Goal: Task Accomplishment & Management: Manage account settings

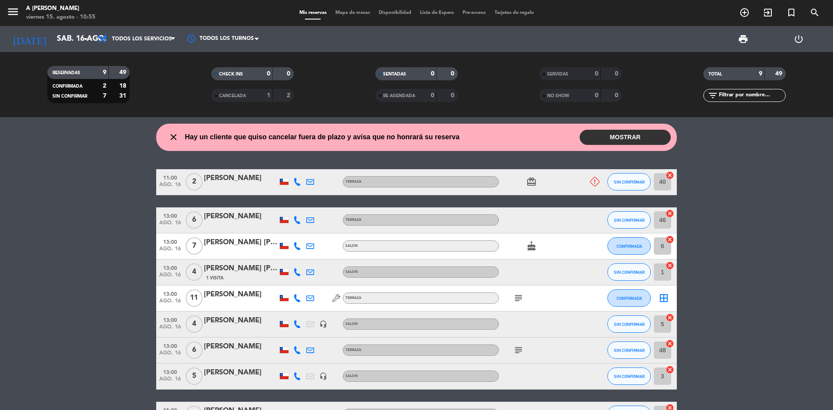
click at [618, 138] on button "MOSTRAR" at bounding box center [625, 137] width 91 height 15
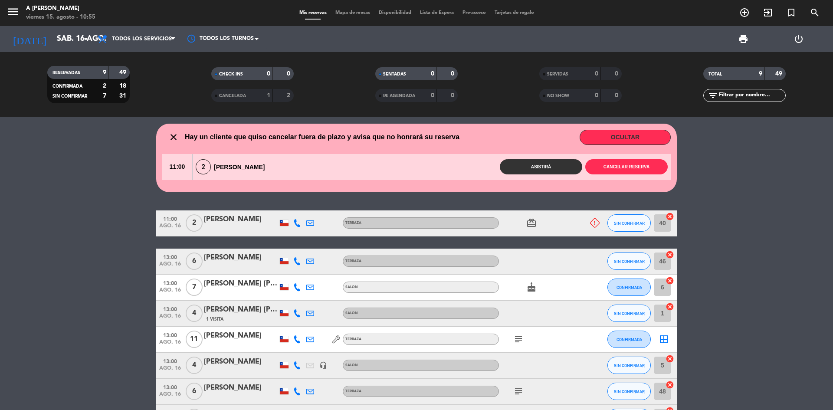
click at [628, 129] on div "close Hay un cliente que quiso cancelar fuera de plazo y avisa que no honrará s…" at bounding box center [416, 158] width 521 height 69
click at [632, 135] on button "OCULTAR" at bounding box center [625, 137] width 91 height 15
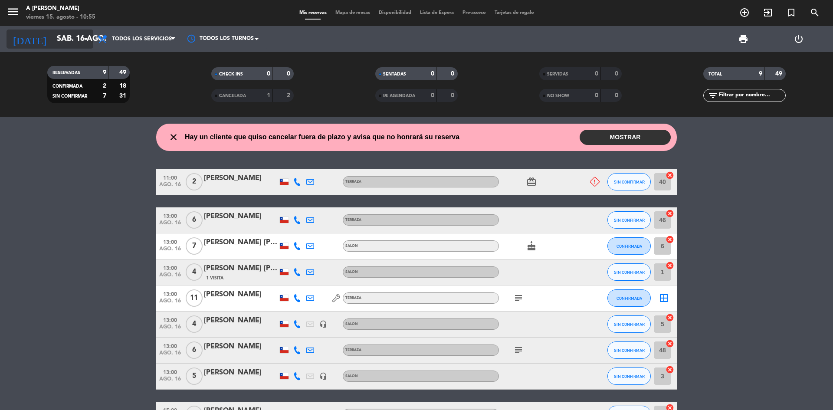
click at [59, 38] on input "sáb. 16 ago." at bounding box center [103, 38] width 101 height 17
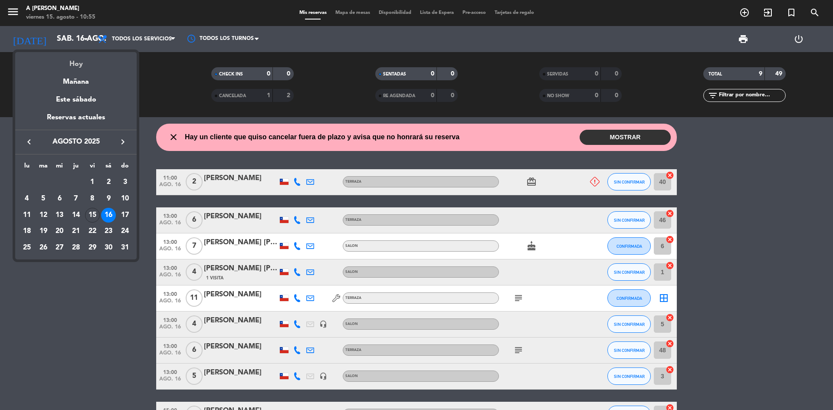
click at [91, 60] on div "Hoy" at bounding box center [76, 61] width 122 height 18
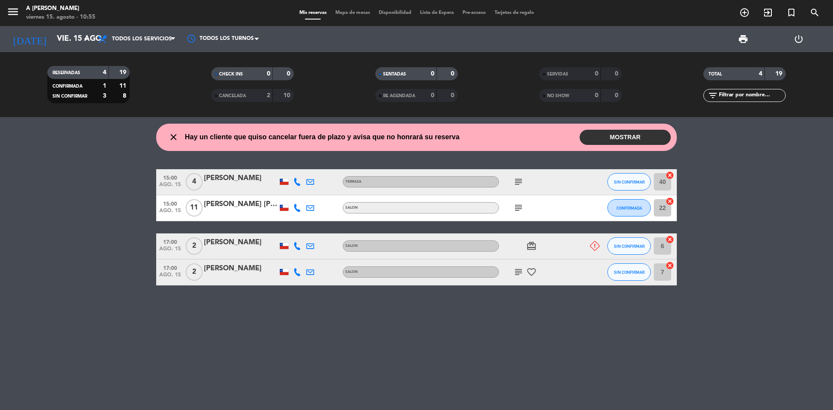
click at [643, 135] on button "MOSTRAR" at bounding box center [625, 137] width 91 height 15
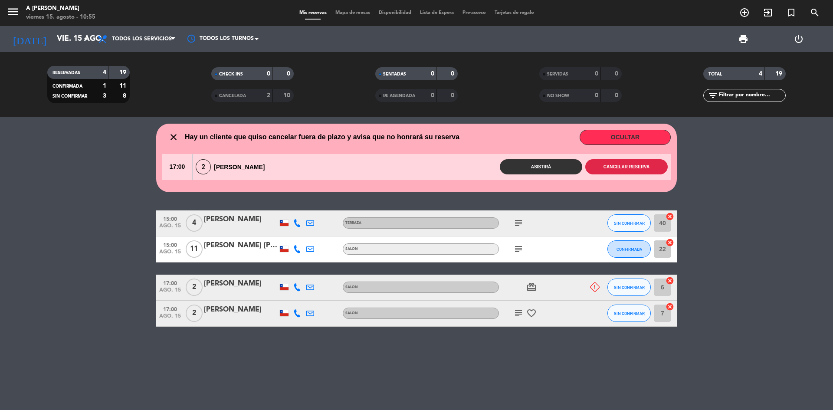
click at [627, 166] on button "Cancelar reserva" at bounding box center [627, 166] width 82 height 15
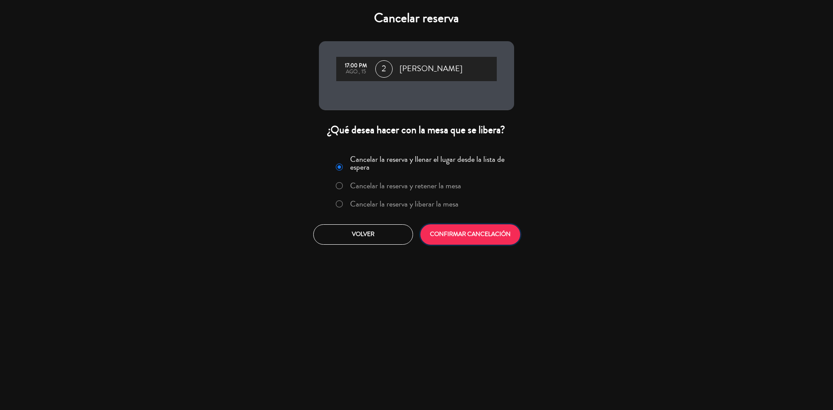
click at [485, 239] on button "CONFIRMAR CANCELACIÓN" at bounding box center [471, 234] width 100 height 20
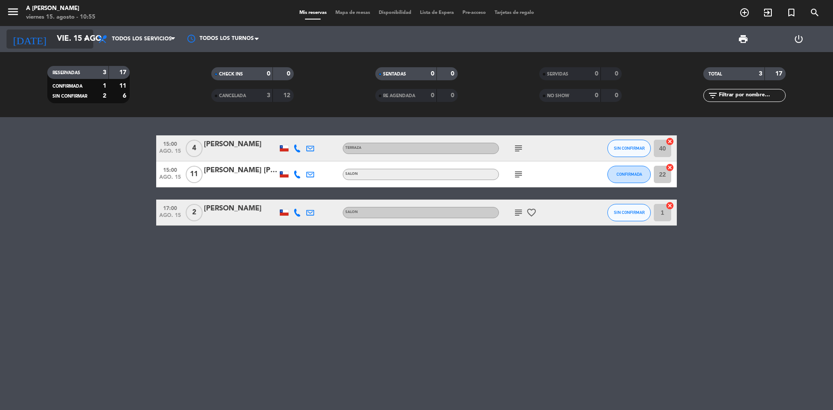
click at [53, 47] on input "vie. 15 ago." at bounding box center [103, 38] width 101 height 17
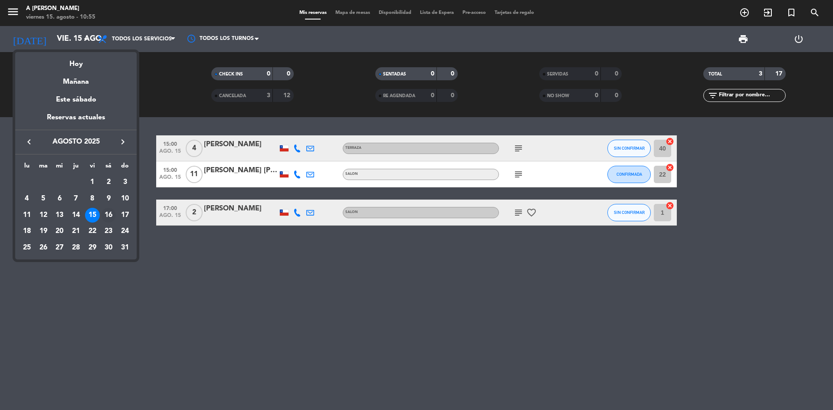
click at [107, 214] on div "16" at bounding box center [108, 215] width 15 height 15
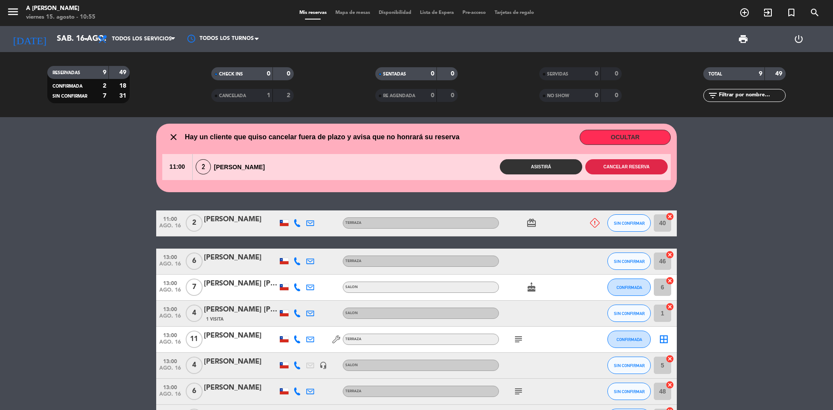
click at [637, 164] on button "Cancelar reserva" at bounding box center [627, 166] width 82 height 15
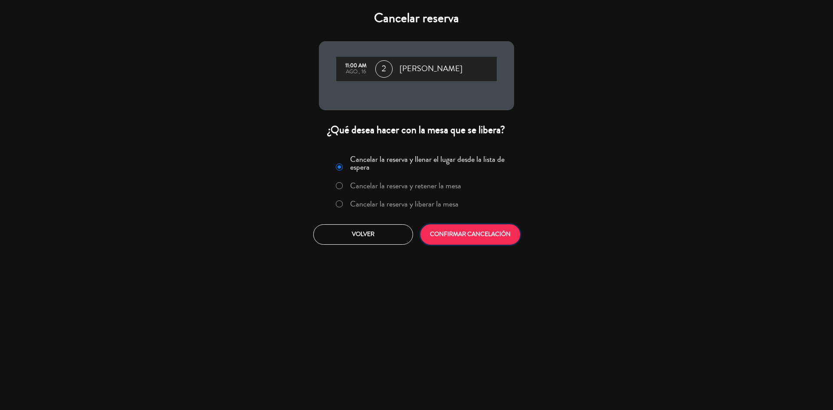
click at [493, 229] on button "CONFIRMAR CANCELACIÓN" at bounding box center [471, 234] width 100 height 20
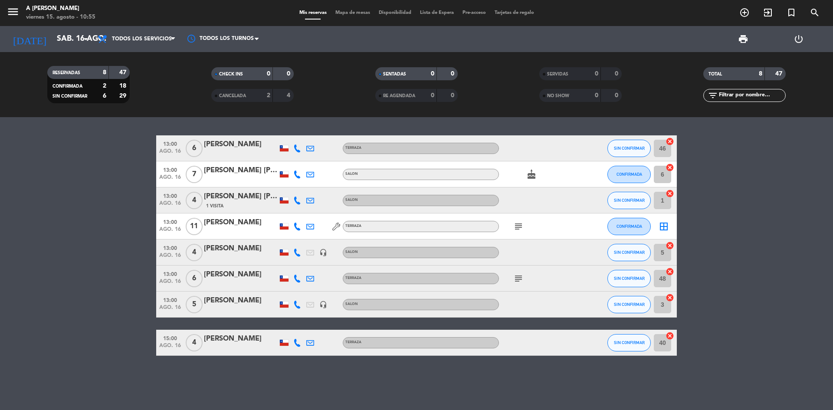
click at [521, 226] on icon "subject" at bounding box center [518, 226] width 10 height 10
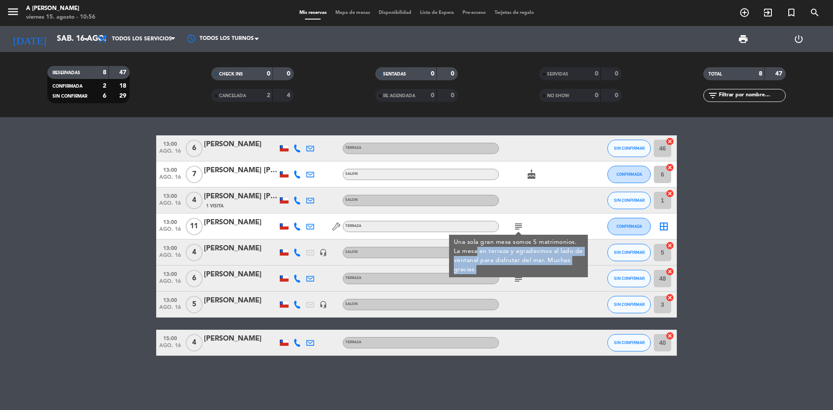
drag, startPoint x: 477, startPoint y: 250, endPoint x: 575, endPoint y: 266, distance: 99.8
click at [575, 266] on div "Una sola gran mesa somos 5 matrimonios. La mesa en terraza y agradecmos al lado…" at bounding box center [519, 256] width 130 height 36
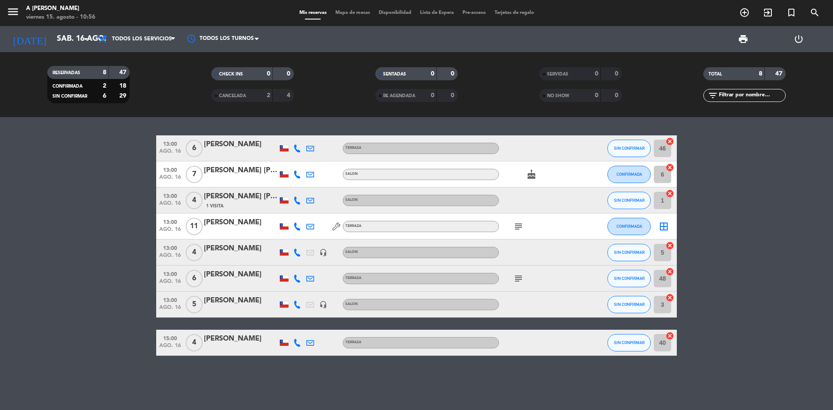
click at [517, 226] on icon "subject" at bounding box center [518, 226] width 10 height 10
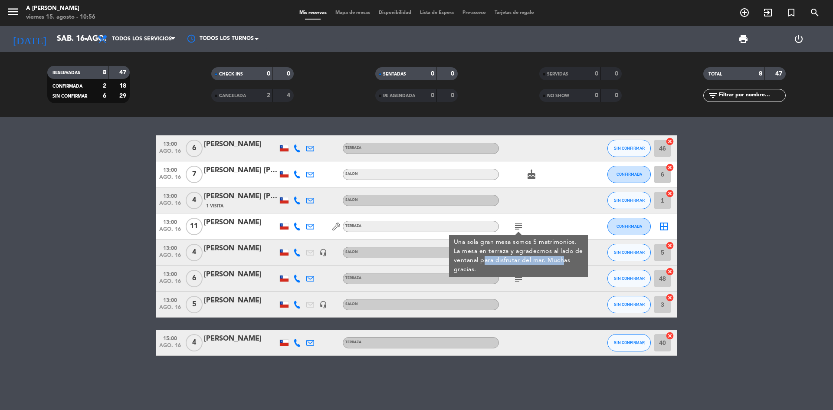
drag, startPoint x: 485, startPoint y: 260, endPoint x: 563, endPoint y: 263, distance: 77.3
click at [563, 263] on div "Una sola gran mesa somos 5 matrimonios. La mesa en terraza y agradecmos al lado…" at bounding box center [519, 256] width 130 height 36
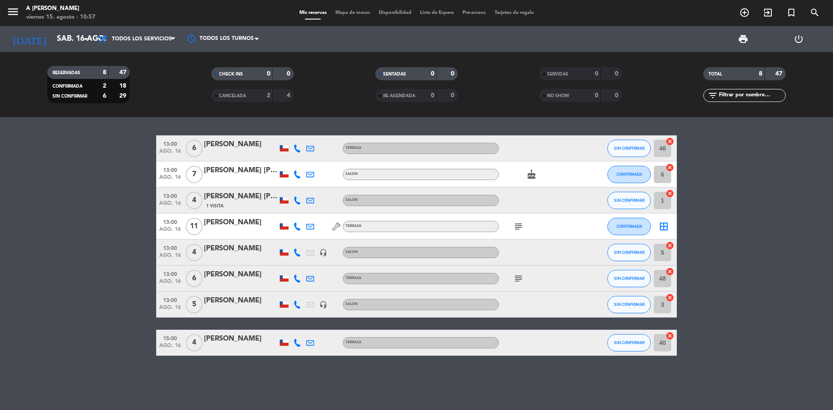
click at [520, 230] on icon "subject" at bounding box center [518, 226] width 10 height 10
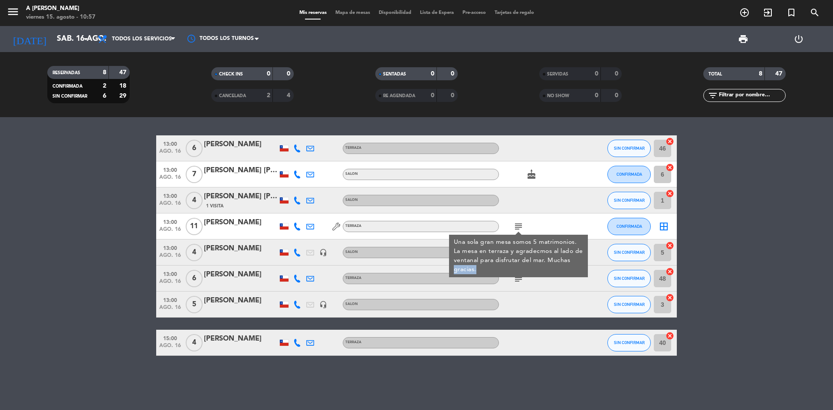
drag, startPoint x: 570, startPoint y: 260, endPoint x: 506, endPoint y: 266, distance: 64.5
click at [506, 266] on div "Una sola gran mesa somos 5 matrimonios. La mesa en terraza y agradecmos al lado…" at bounding box center [519, 256] width 130 height 36
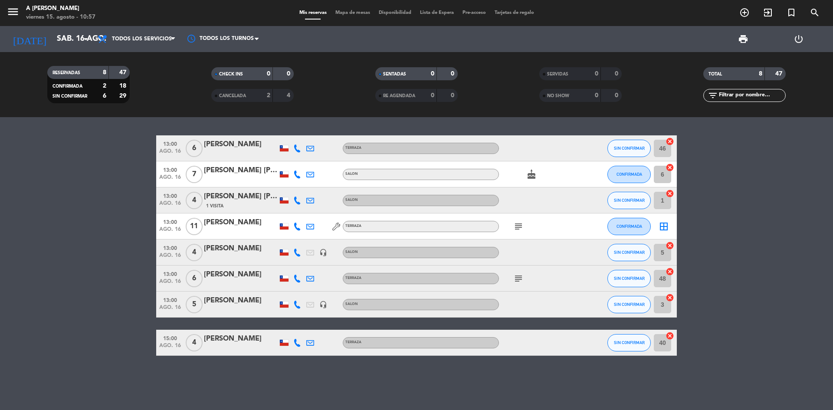
click at [519, 229] on icon "subject" at bounding box center [518, 226] width 10 height 10
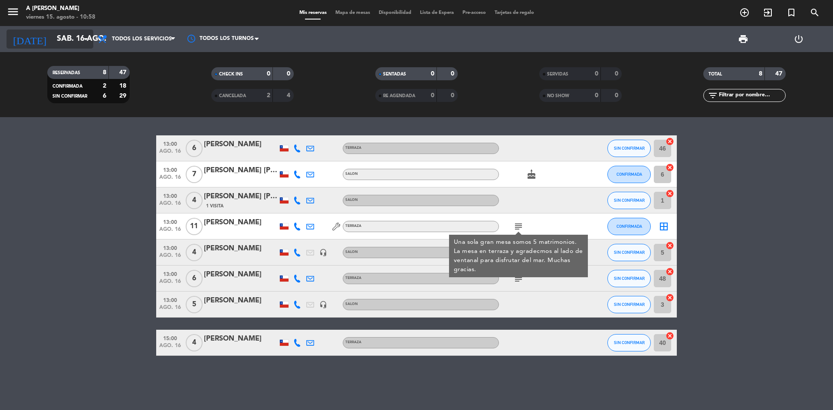
click at [72, 36] on input "sáb. 16 ago." at bounding box center [103, 38] width 101 height 17
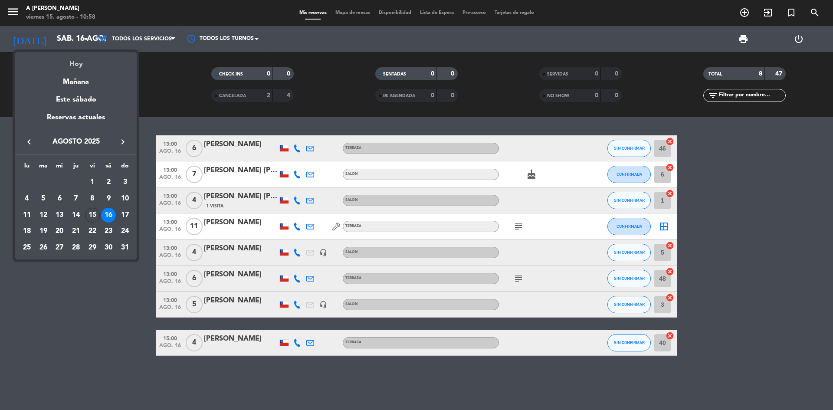
click at [80, 65] on div "Hoy" at bounding box center [76, 61] width 122 height 18
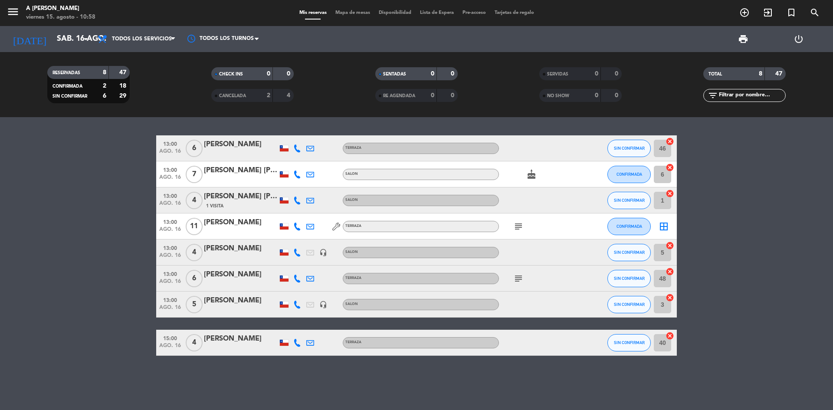
type input "vie. 15 ago."
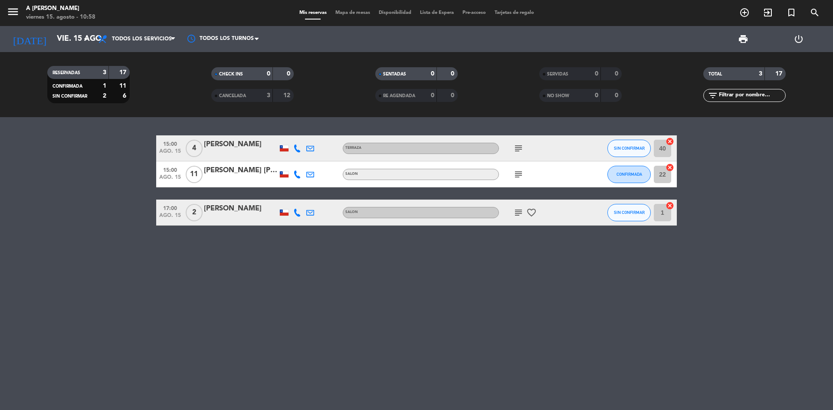
click at [516, 150] on icon "subject" at bounding box center [518, 148] width 10 height 10
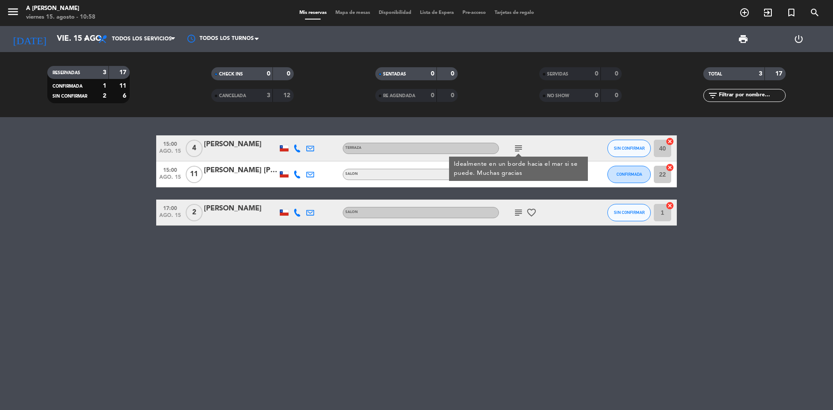
click at [516, 150] on icon "subject" at bounding box center [518, 148] width 10 height 10
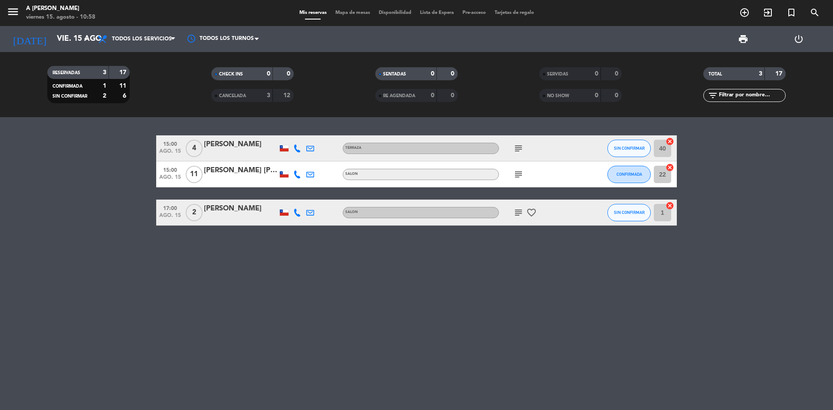
click at [516, 150] on icon "subject" at bounding box center [518, 148] width 10 height 10
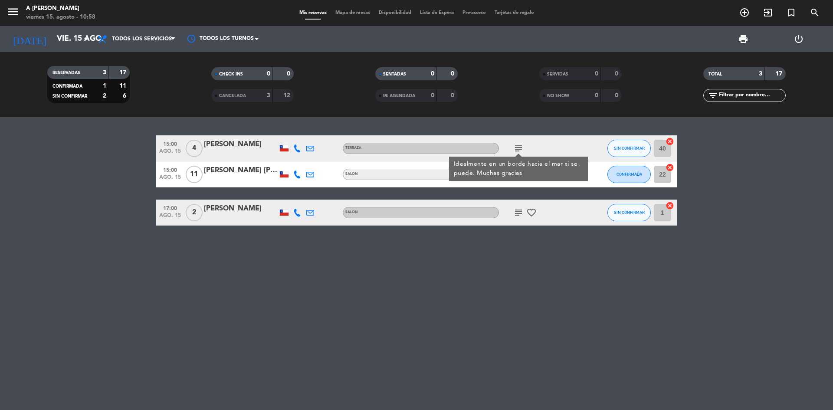
click at [516, 150] on icon "subject" at bounding box center [518, 148] width 10 height 10
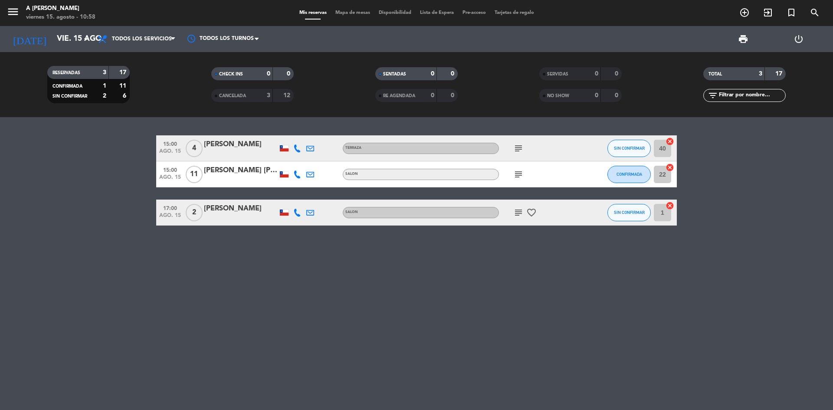
click at [516, 150] on icon "subject" at bounding box center [518, 148] width 10 height 10
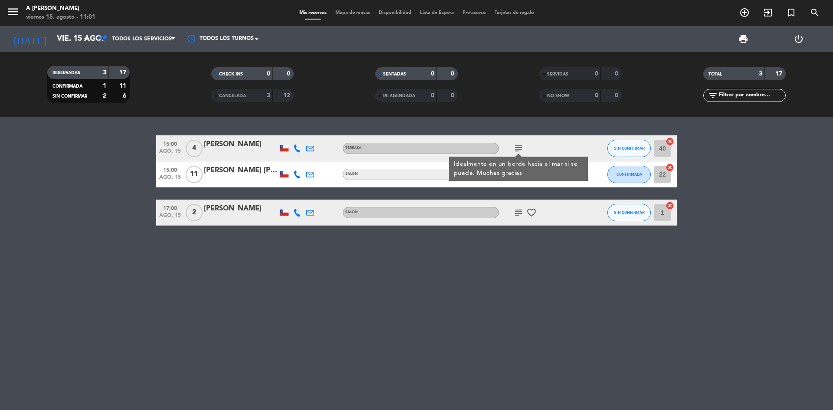
click at [519, 149] on icon "subject" at bounding box center [518, 148] width 10 height 10
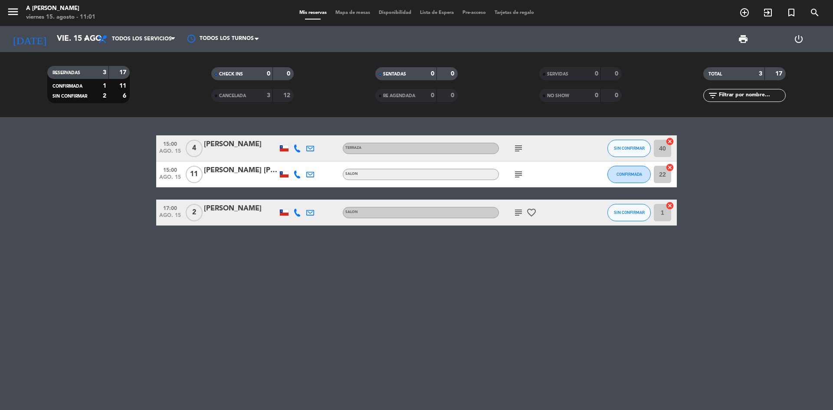
click at [519, 149] on icon "subject" at bounding box center [518, 148] width 10 height 10
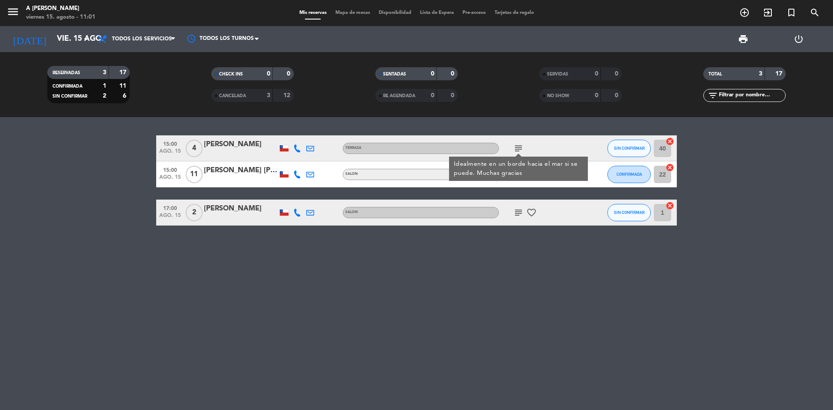
click at [519, 149] on icon "subject" at bounding box center [518, 148] width 10 height 10
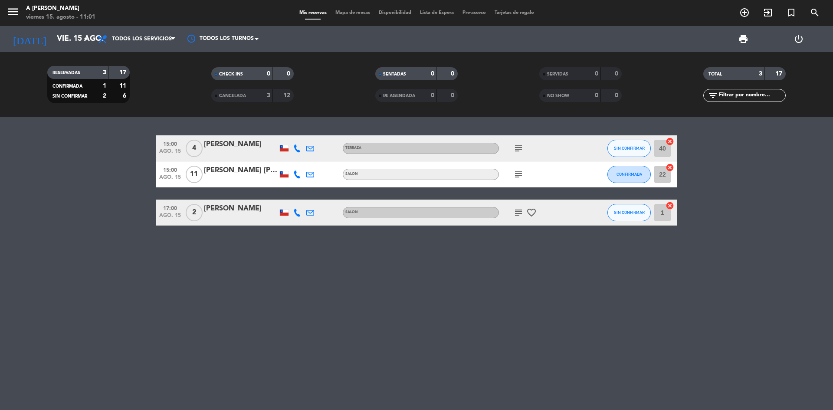
click at [518, 173] on icon "subject" at bounding box center [518, 174] width 10 height 10
click at [517, 145] on icon "subject" at bounding box center [518, 148] width 10 height 10
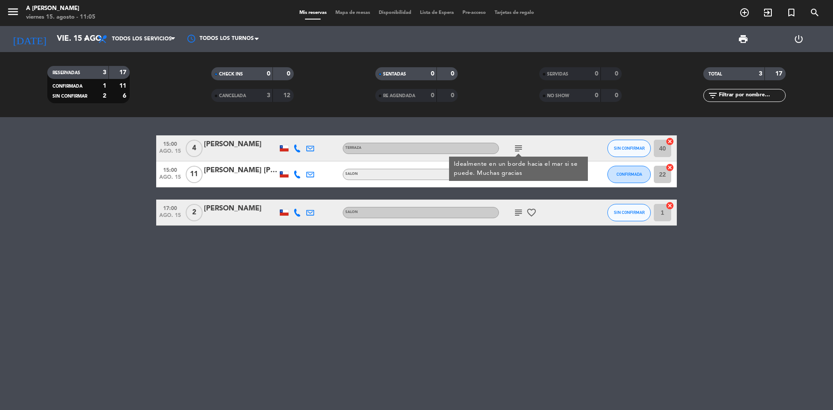
click at [542, 188] on div "15:00 ago. 15 4 [PERSON_NAME] TERRAZA subject Idealmente en un borde hacia el m…" at bounding box center [416, 180] width 521 height 90
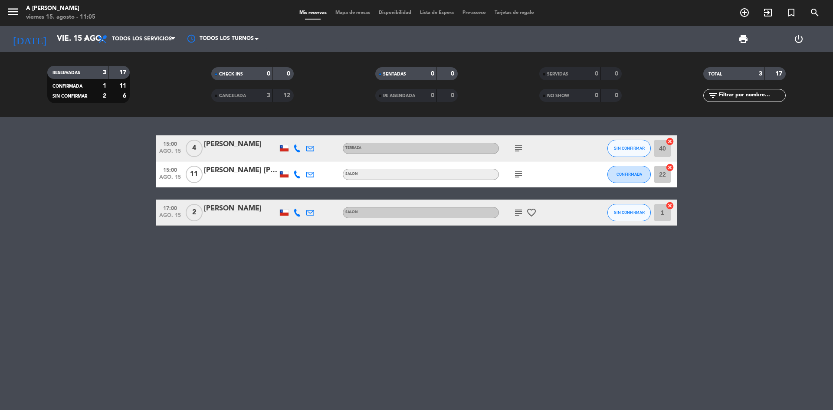
click at [514, 174] on icon "subject" at bounding box center [518, 174] width 10 height 10
click at [725, 270] on div "15:00 ago. 15 4 [PERSON_NAME] subject SIN CONFIRMAR 40 cancel 15:00 ago. 15 11 …" at bounding box center [416, 263] width 833 height 293
click at [740, 14] on icon "add_circle_outline" at bounding box center [745, 12] width 10 height 10
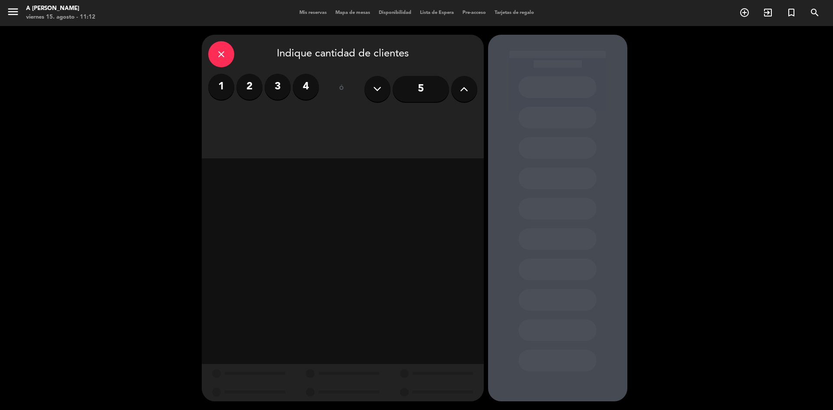
click at [280, 88] on label "3" at bounding box center [278, 87] width 26 height 26
click at [351, 122] on div "Almuerzo" at bounding box center [343, 118] width 88 height 17
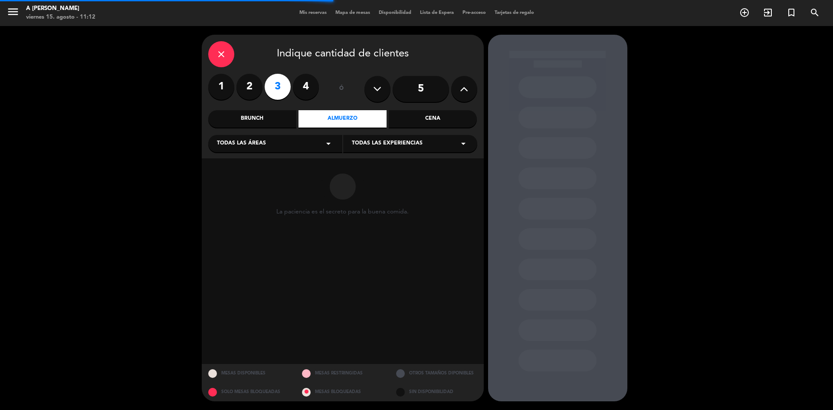
click at [270, 141] on div "Todas las áreas arrow_drop_down" at bounding box center [275, 143] width 134 height 17
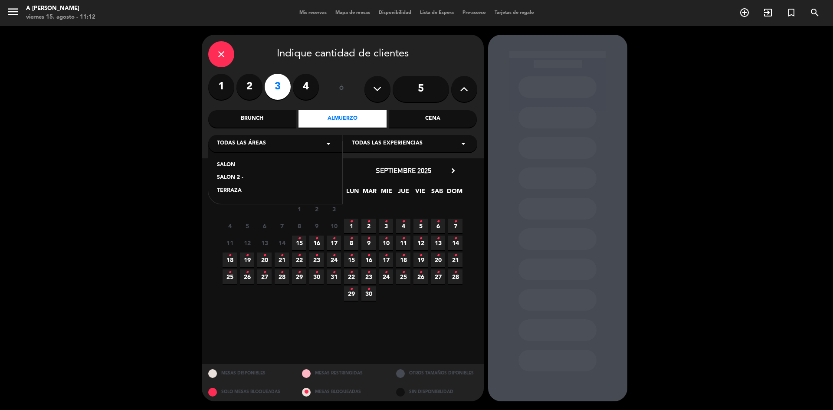
click at [237, 189] on div "TERRAZA" at bounding box center [275, 191] width 117 height 9
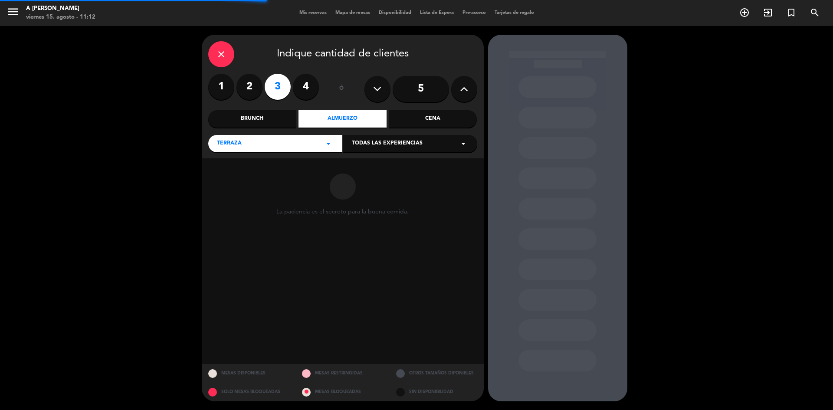
click at [379, 149] on div "Todas las experiencias arrow_drop_down" at bounding box center [410, 143] width 134 height 17
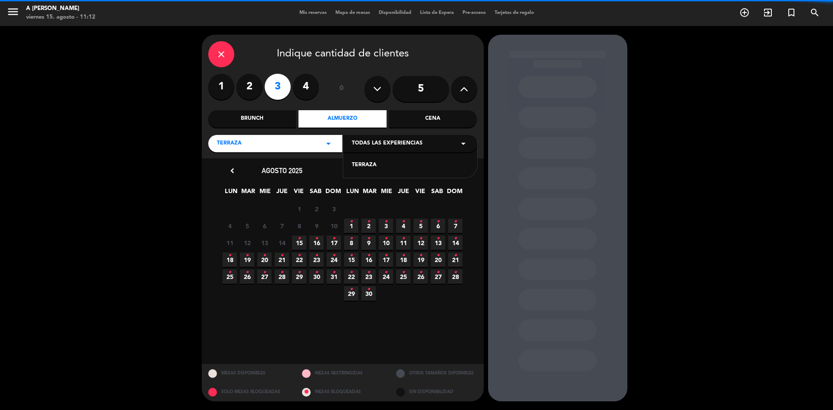
click at [370, 165] on div "TERRAZA" at bounding box center [410, 165] width 117 height 9
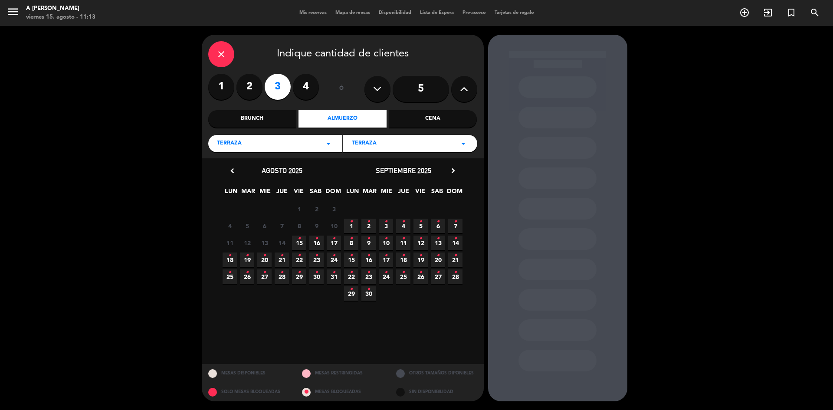
click at [301, 243] on span "15 •" at bounding box center [299, 243] width 14 height 14
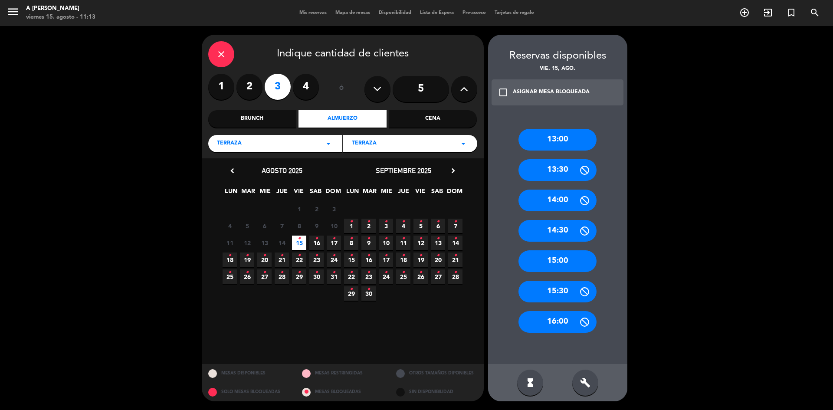
click at [557, 138] on div "13:00" at bounding box center [558, 140] width 78 height 22
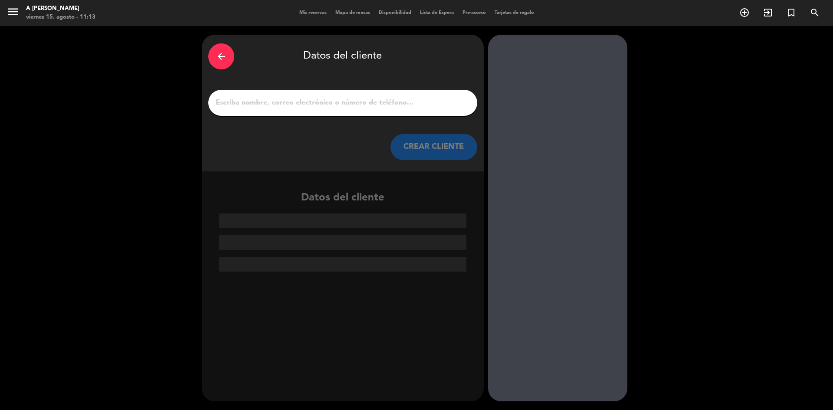
click at [332, 96] on div at bounding box center [342, 103] width 269 height 26
click at [340, 102] on input "1" at bounding box center [343, 103] width 256 height 12
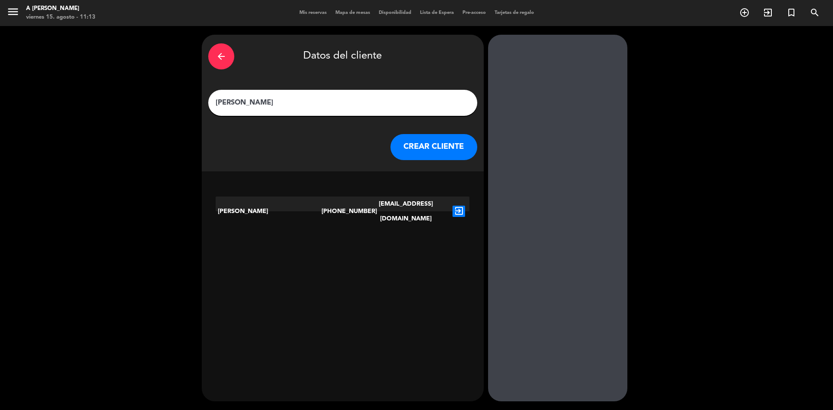
click at [275, 104] on input "[PERSON_NAME]" at bounding box center [343, 103] width 256 height 12
click at [274, 104] on input "[PERSON_NAME]" at bounding box center [343, 103] width 256 height 12
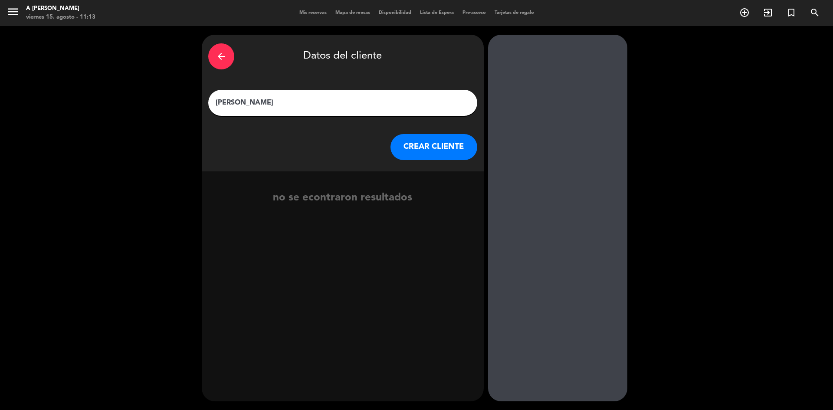
type input "[PERSON_NAME]"
click at [415, 141] on button "CREAR CLIENTE" at bounding box center [434, 147] width 87 height 26
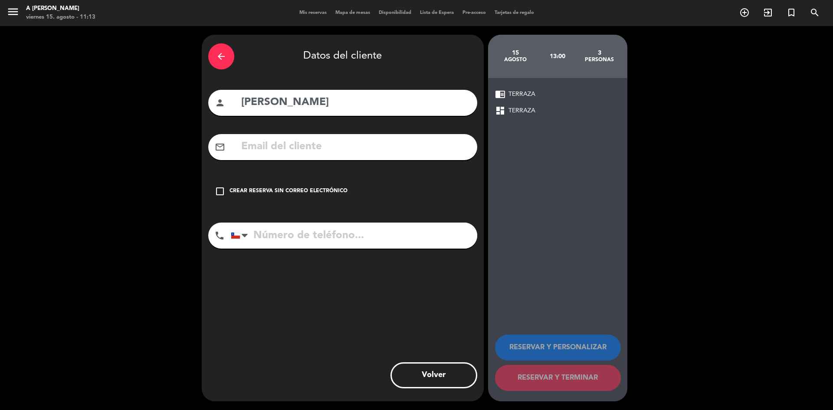
click at [279, 233] on input "tel" at bounding box center [354, 236] width 247 height 26
type input "984134093"
click at [218, 192] on icon "check_box_outline_blank" at bounding box center [220, 191] width 10 height 10
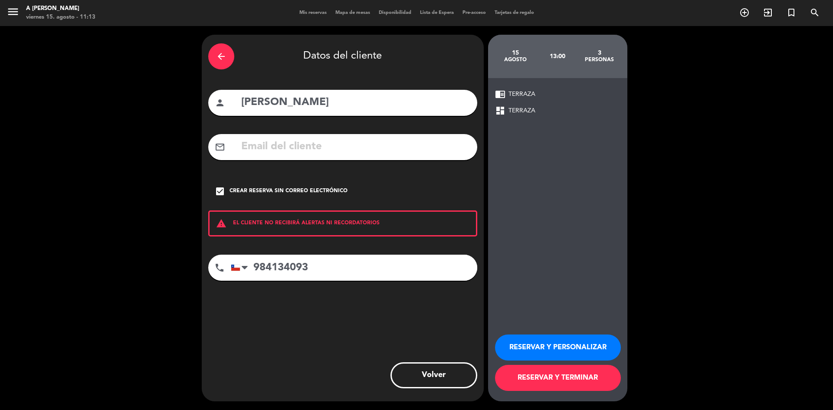
click at [588, 351] on button "RESERVAR Y PERSONALIZAR" at bounding box center [558, 348] width 126 height 26
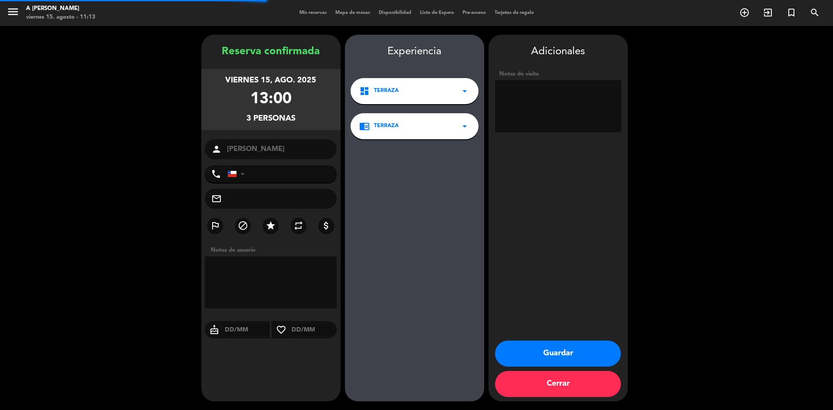
type input "[PHONE_NUMBER]"
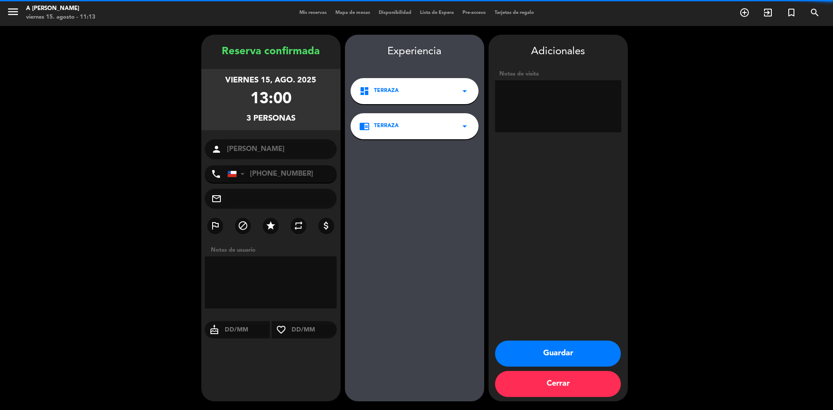
click at [523, 347] on button "Guardar" at bounding box center [558, 354] width 126 height 26
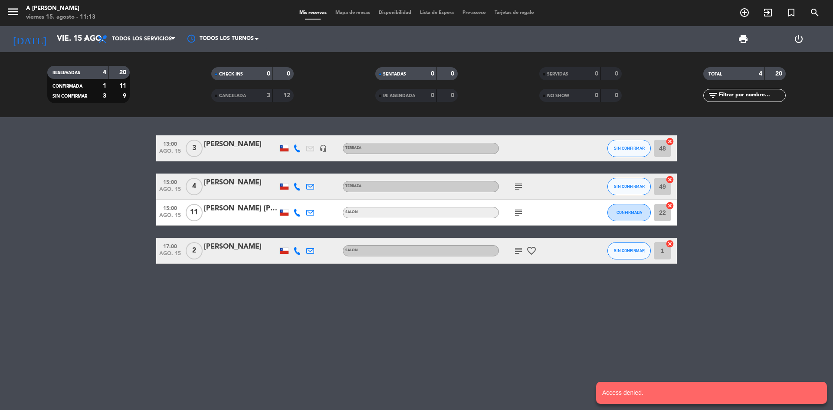
click at [253, 152] on div at bounding box center [241, 154] width 74 height 7
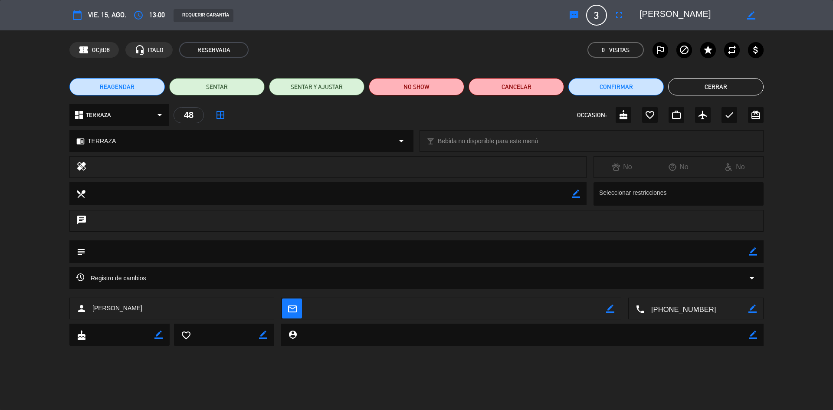
click at [132, 122] on div "dashboard TERRAZA arrow_drop_down" at bounding box center [119, 115] width 100 height 22
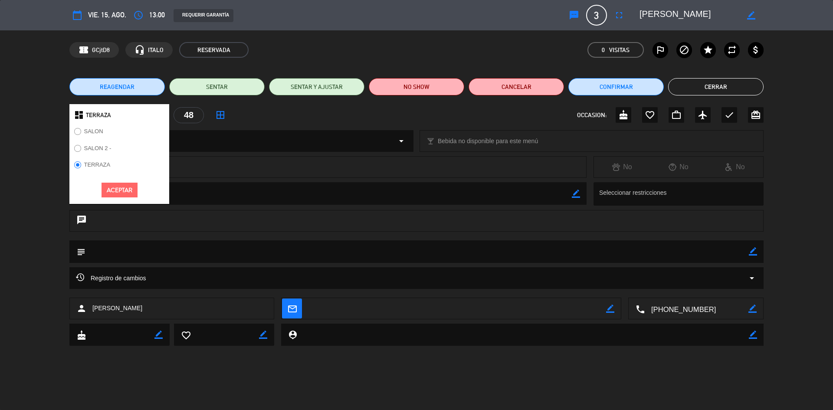
click at [125, 135] on div "SALON" at bounding box center [119, 134] width 100 height 17
click at [89, 128] on label "SALON" at bounding box center [88, 133] width 38 height 14
click at [118, 184] on button "Aceptar" at bounding box center [120, 190] width 36 height 15
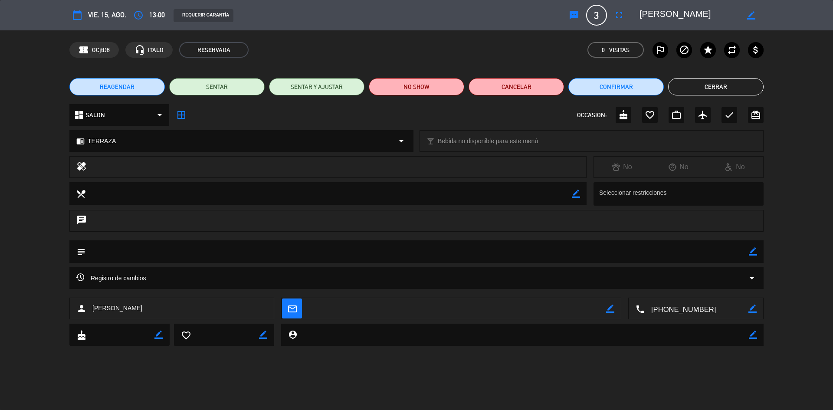
click at [181, 116] on icon "border_all" at bounding box center [181, 115] width 10 height 10
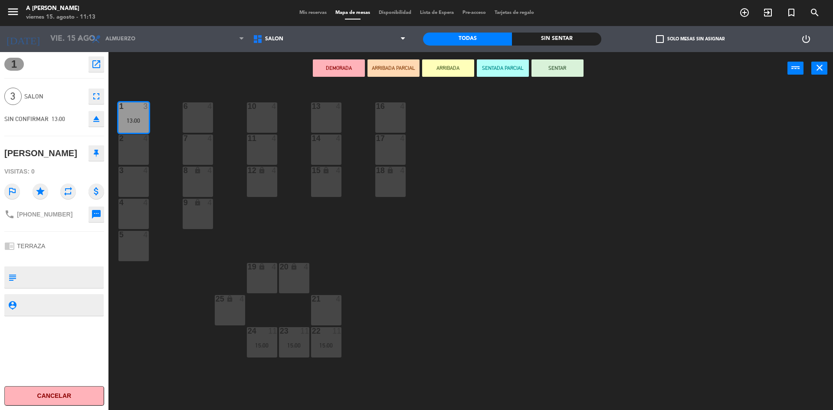
click at [195, 125] on div "6 4" at bounding box center [198, 117] width 30 height 30
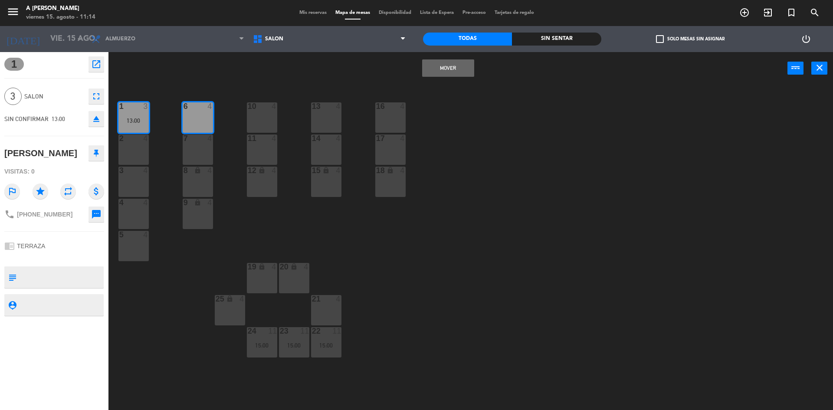
click at [453, 74] on button "Mover" at bounding box center [448, 67] width 52 height 17
